Goal: Information Seeking & Learning: Compare options

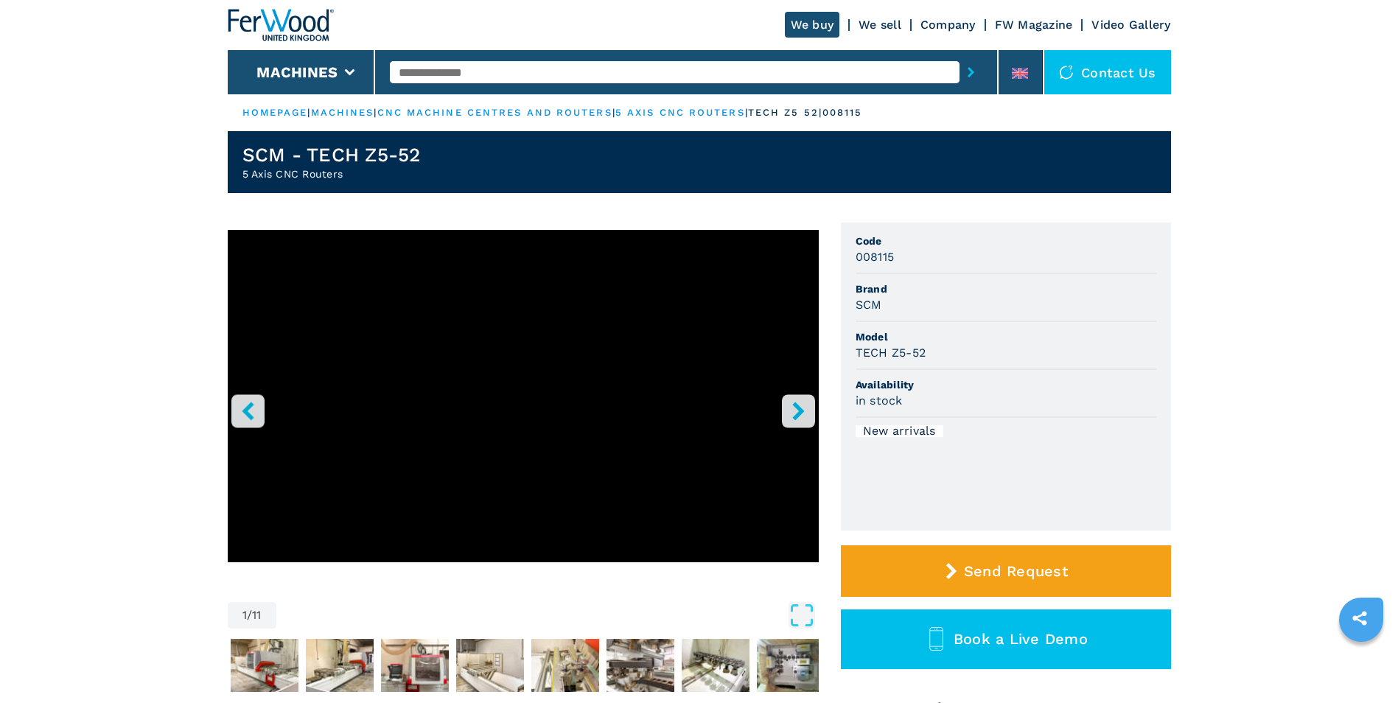
scroll to position [74, 0]
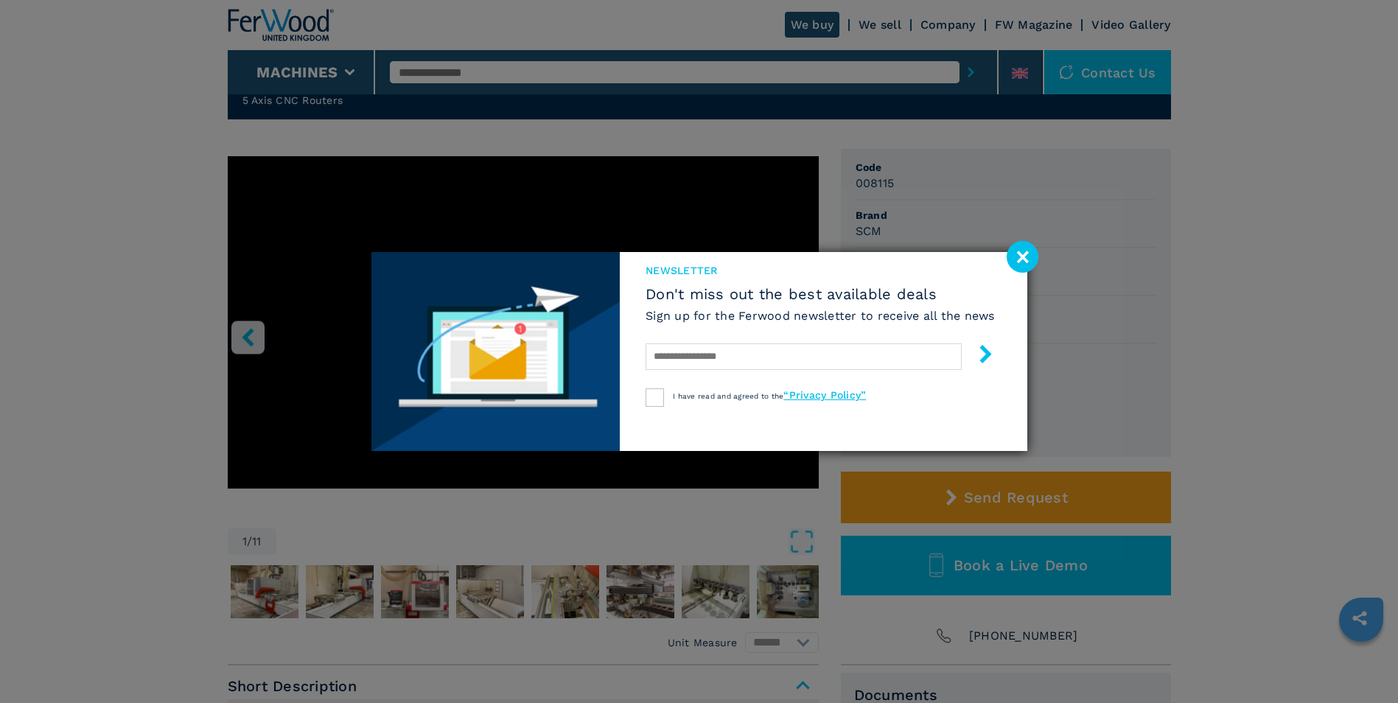
click at [1023, 257] on image at bounding box center [1023, 257] width 32 height 32
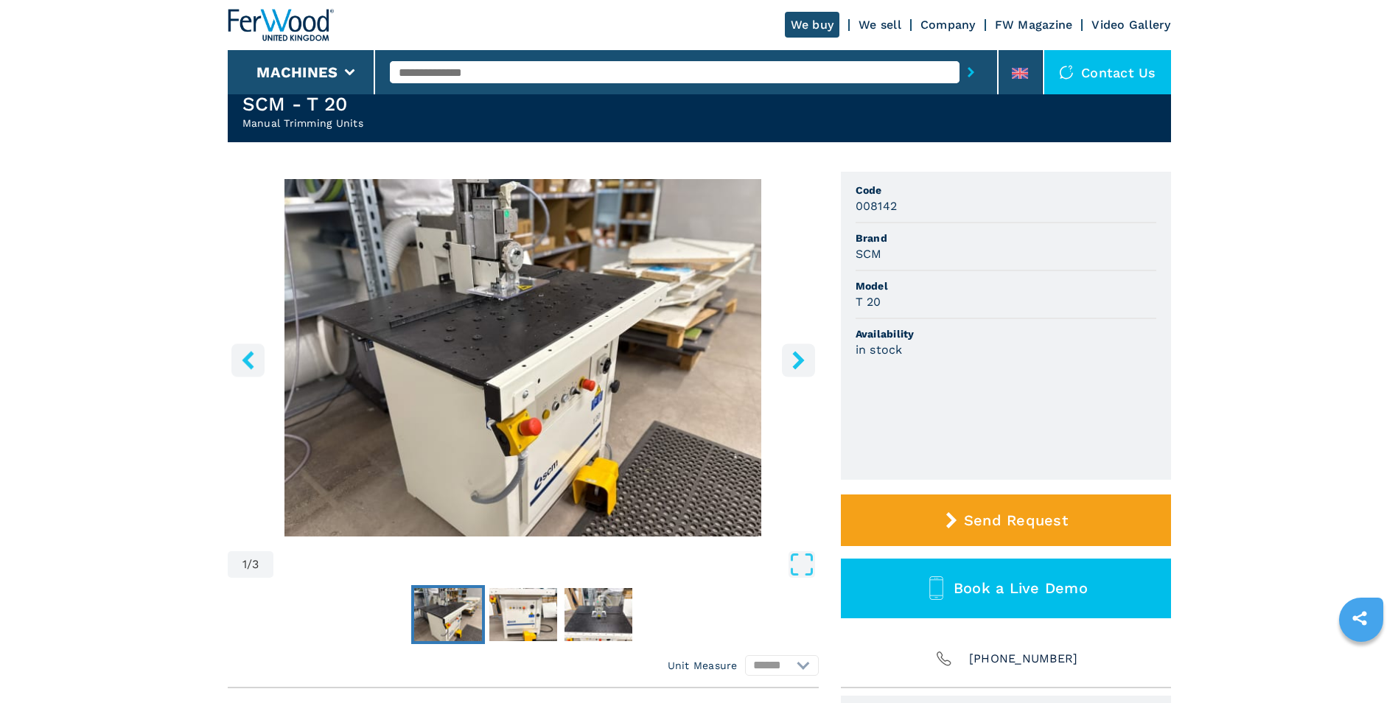
scroll to position [147, 0]
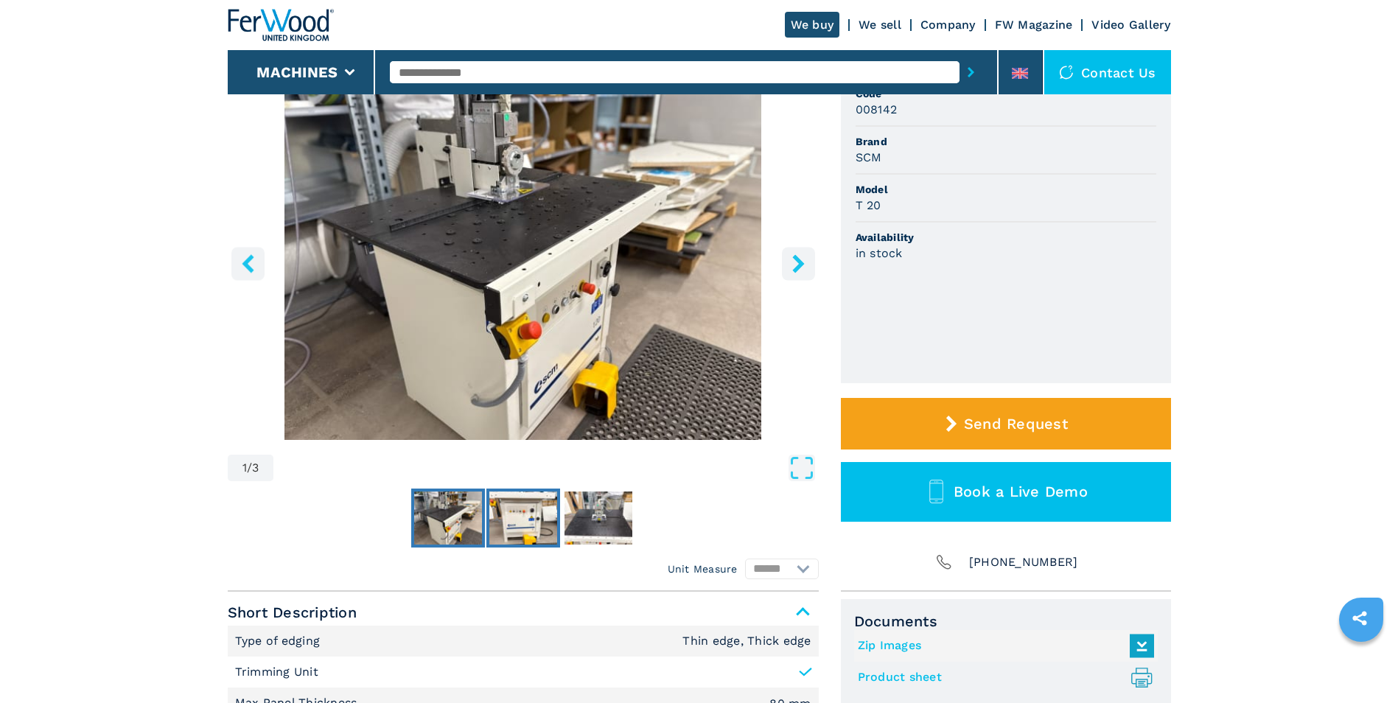
click at [533, 518] on img "Go to Slide 2" at bounding box center [523, 518] width 68 height 53
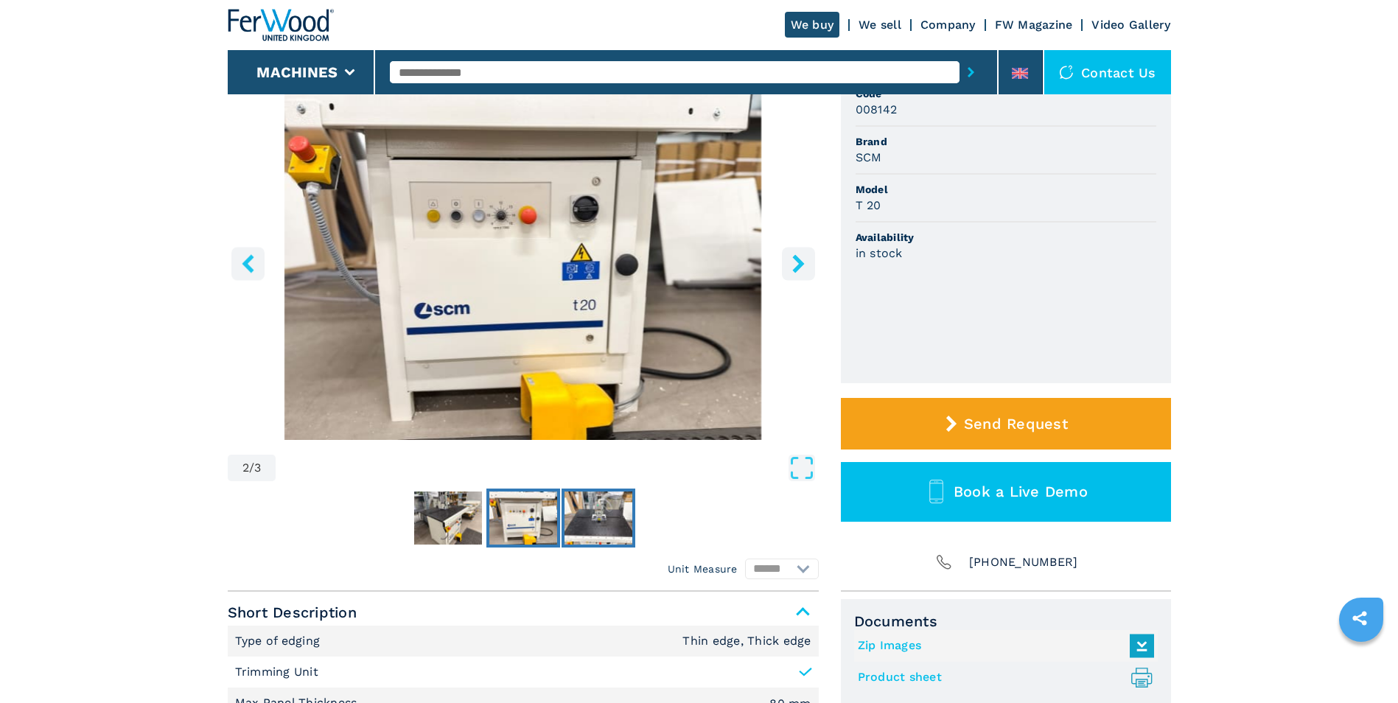
click at [582, 521] on img "Go to Slide 3" at bounding box center [599, 518] width 68 height 53
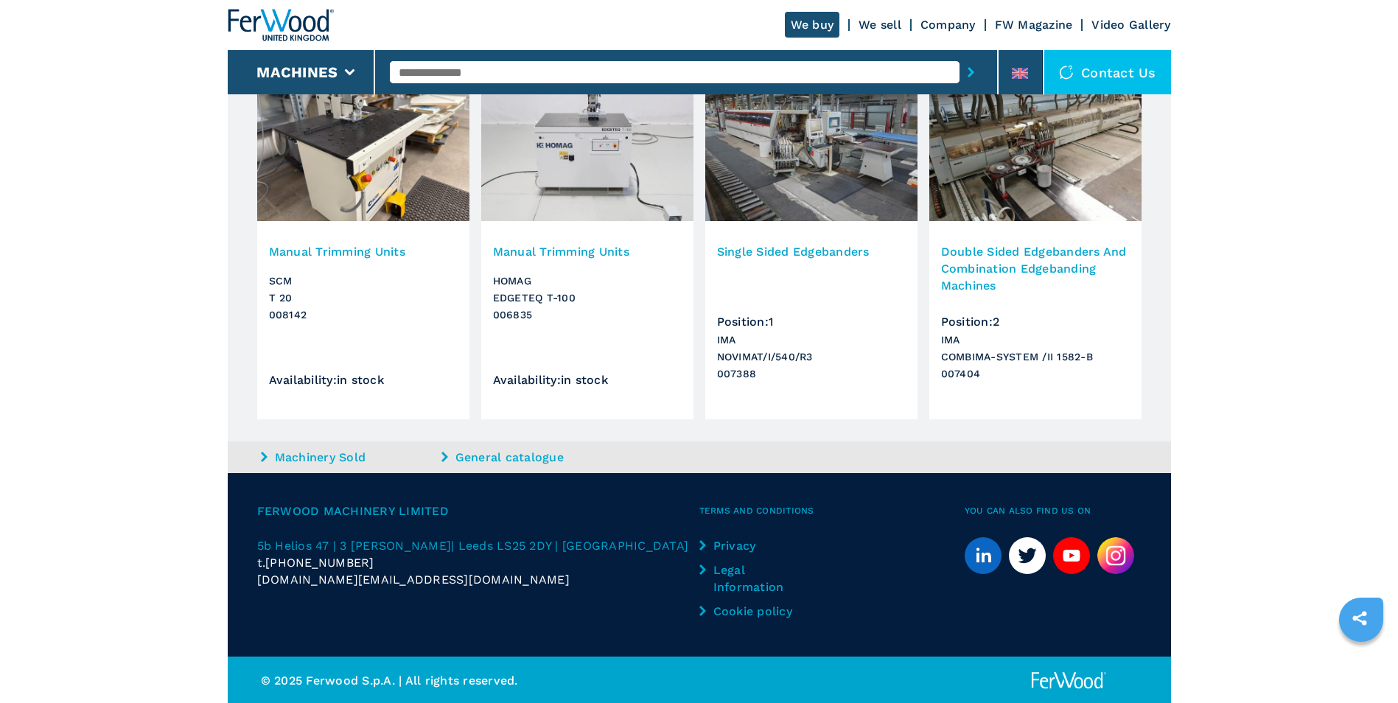
scroll to position [873, 0]
